Goal: Task Accomplishment & Management: Manage account settings

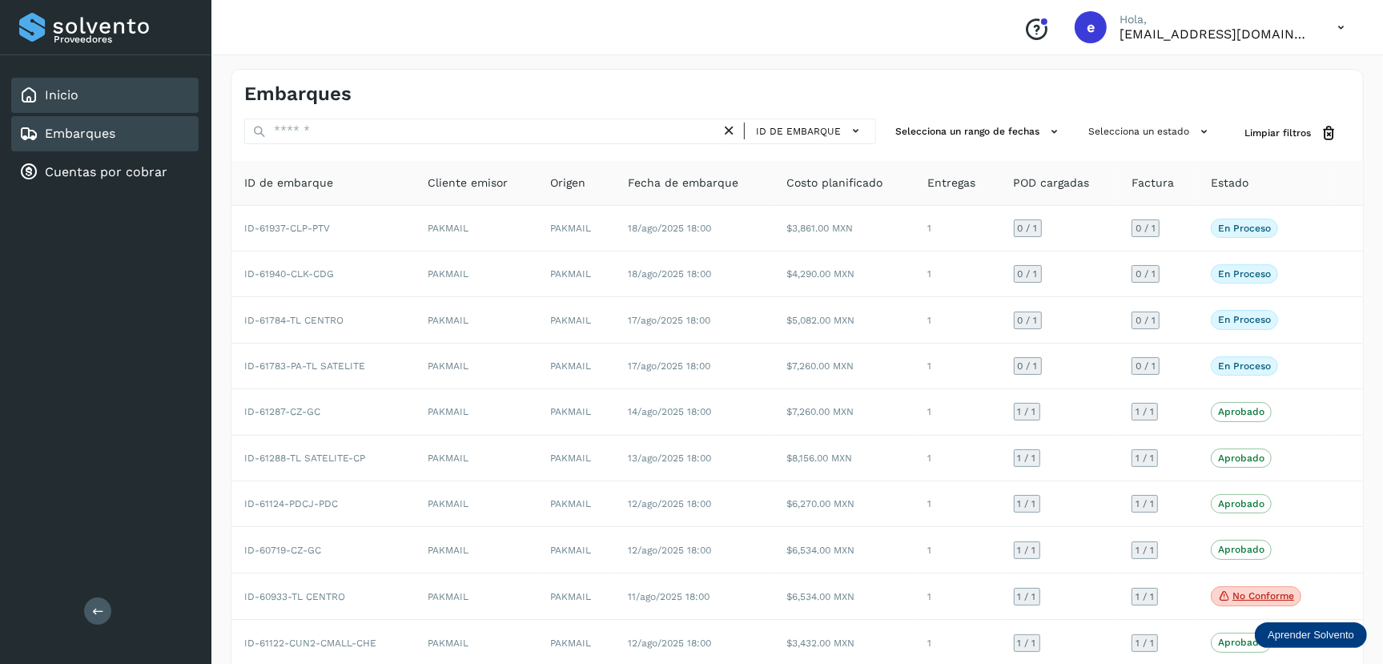
click at [85, 90] on div "Inicio" at bounding box center [104, 95] width 187 height 35
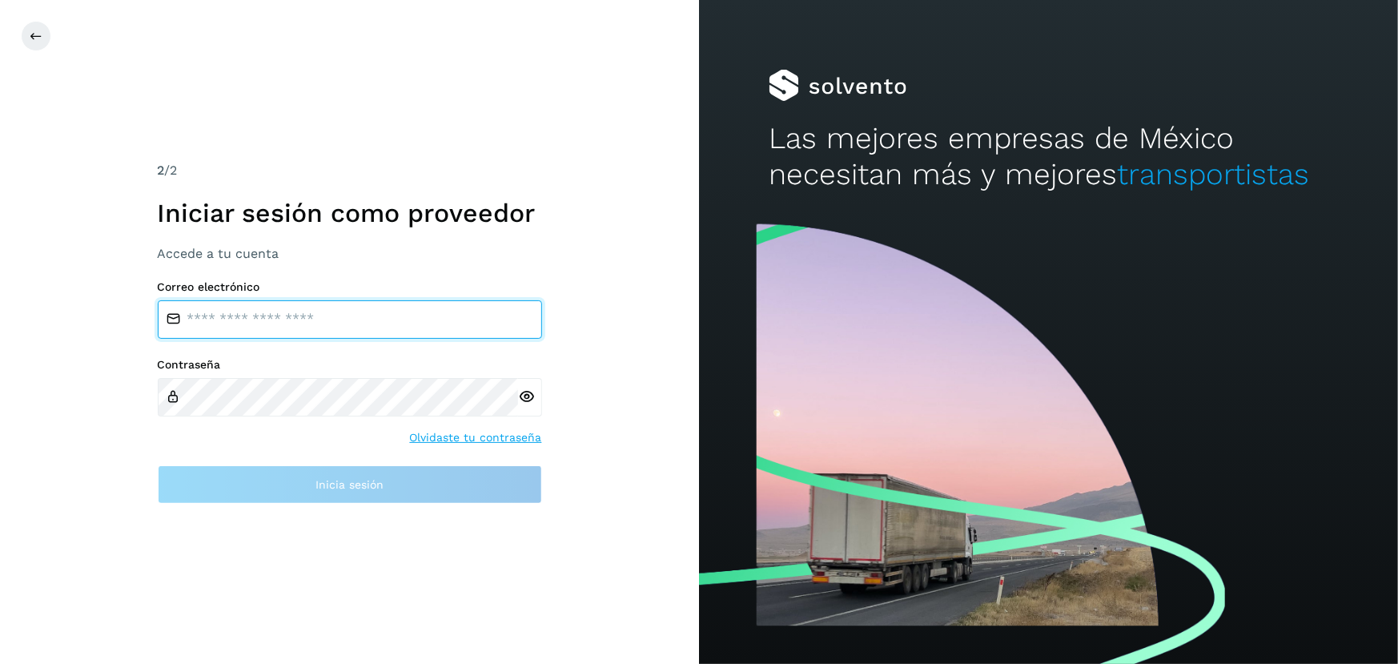
click at [326, 324] on input "email" at bounding box center [350, 319] width 384 height 38
type input "**********"
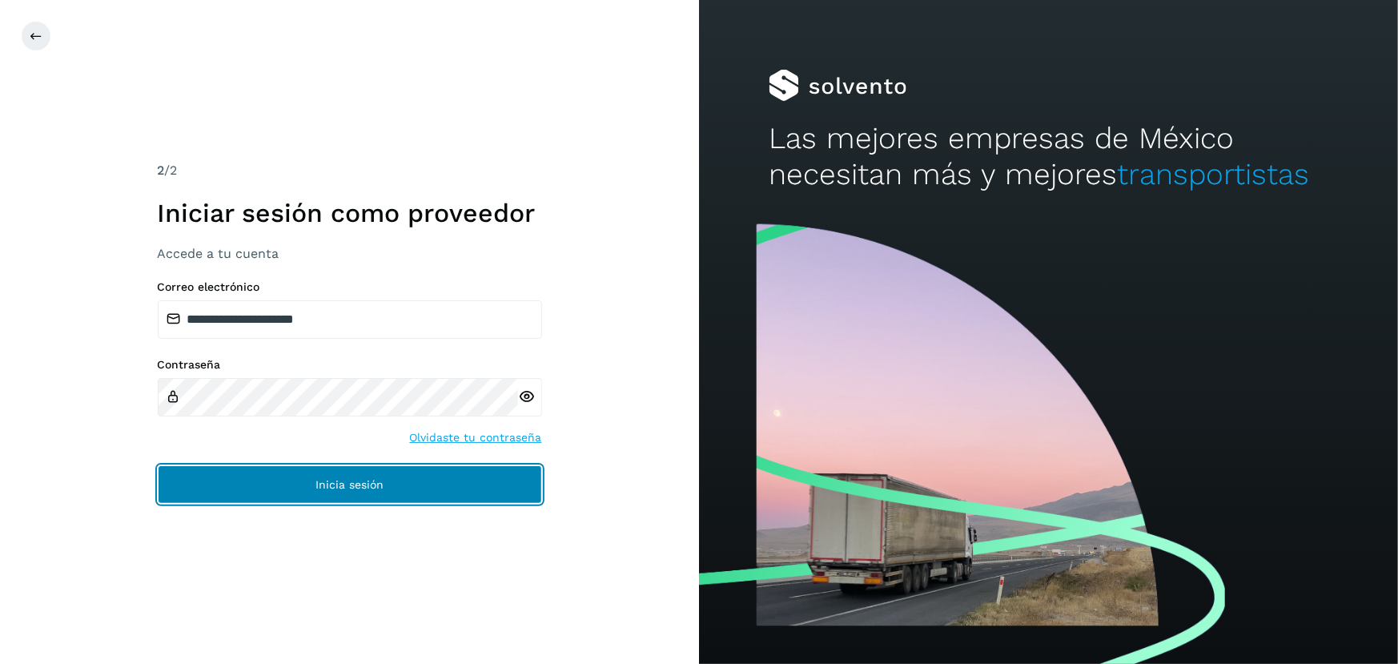
click at [375, 485] on span "Inicia sesión" at bounding box center [350, 484] width 68 height 11
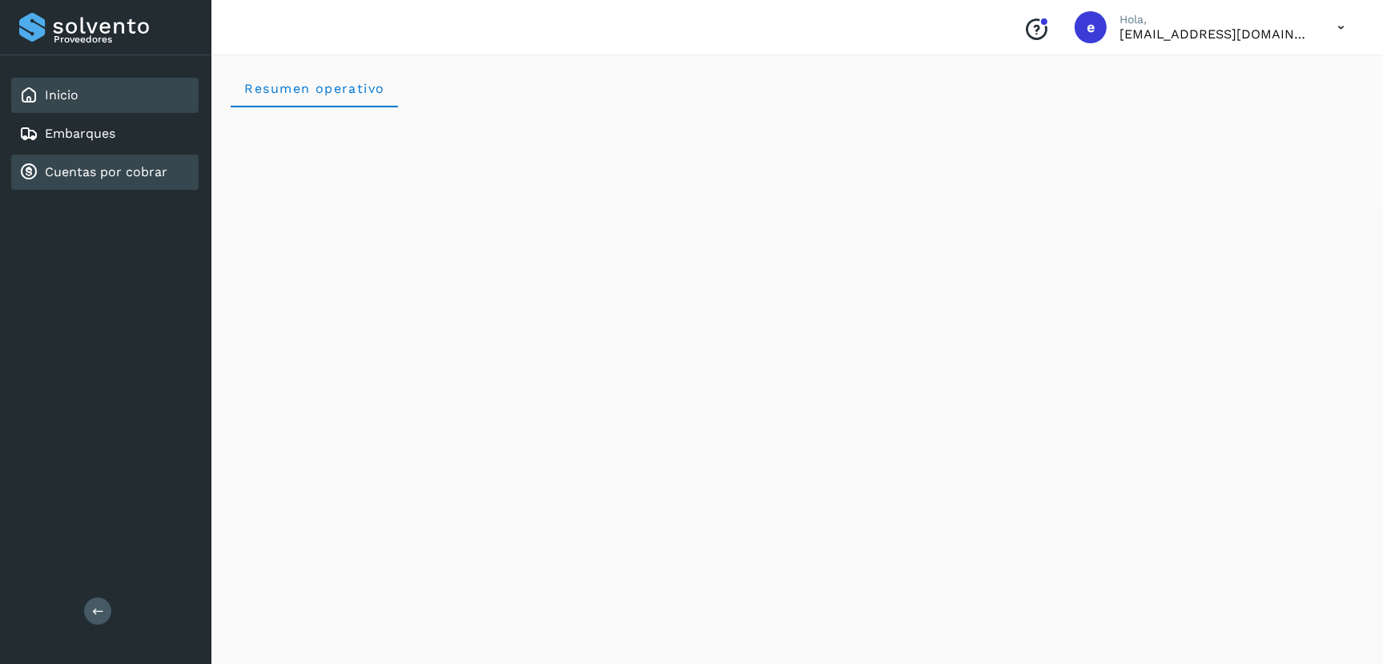
click at [116, 165] on link "Cuentas por cobrar" at bounding box center [106, 171] width 123 height 15
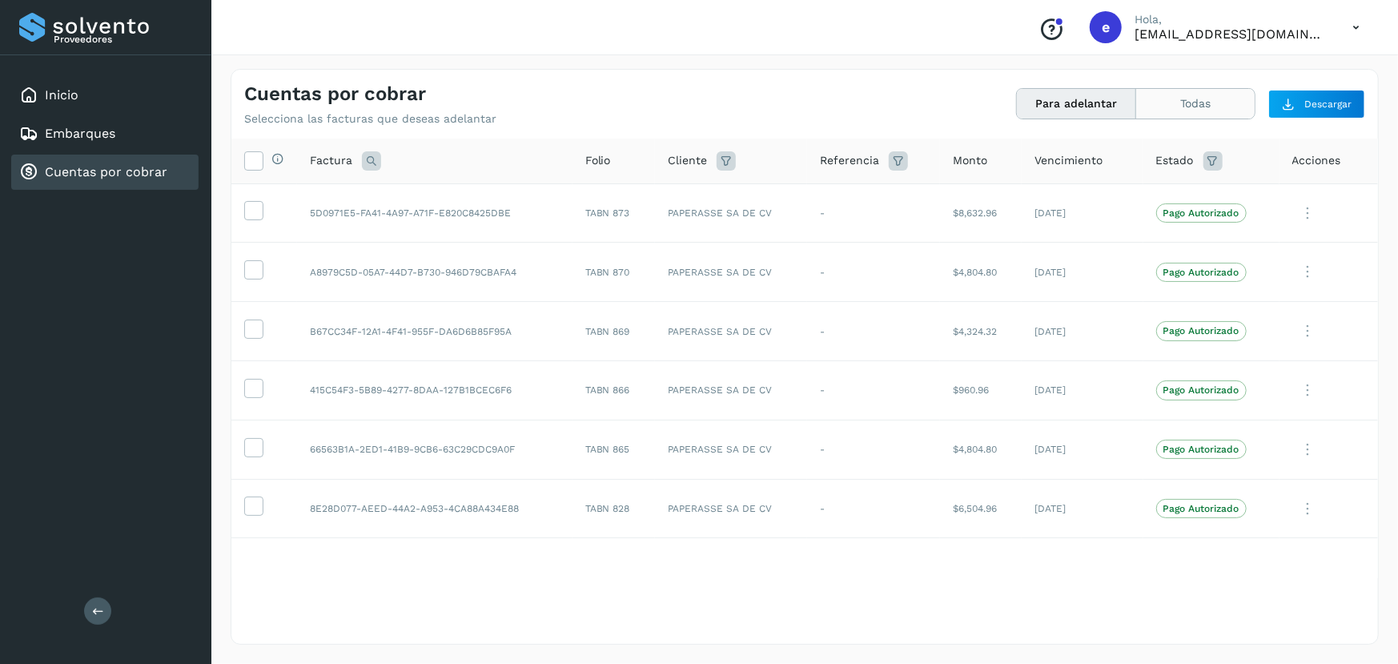
click at [1183, 100] on button "Todas" at bounding box center [1195, 104] width 119 height 30
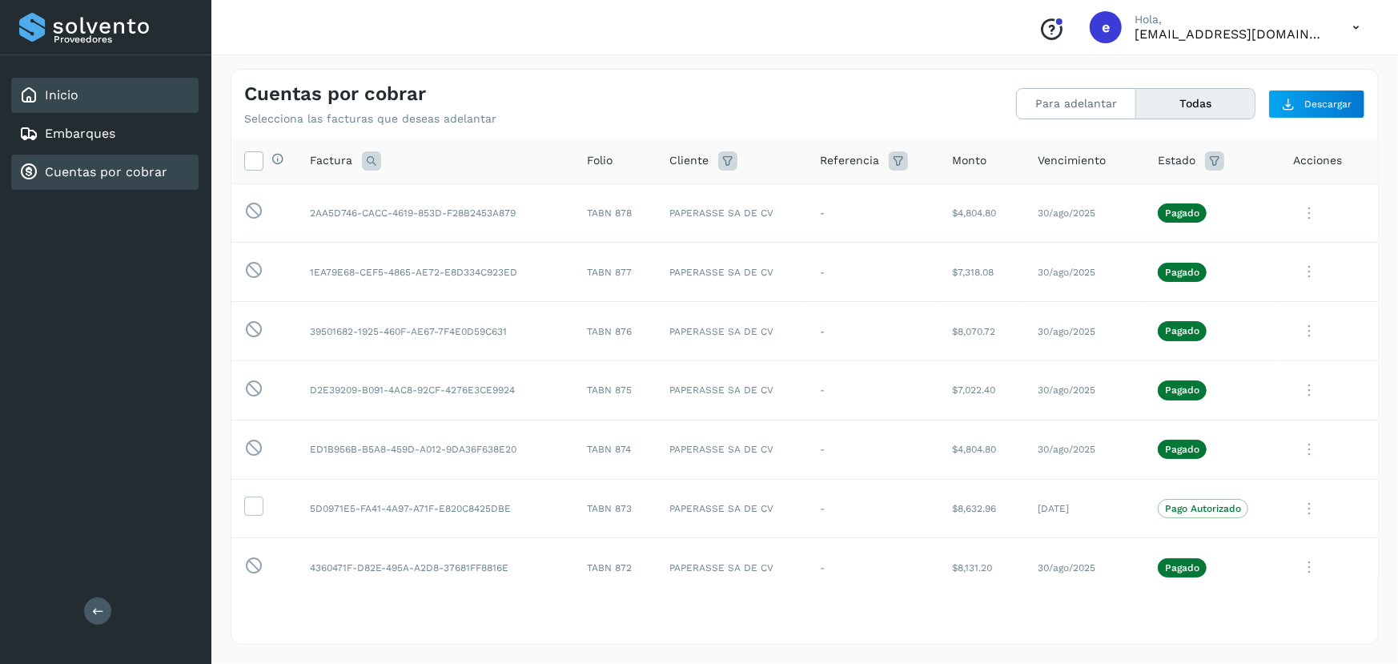
click at [61, 82] on div "Inicio" at bounding box center [104, 95] width 187 height 35
